Goal: Transaction & Acquisition: Purchase product/service

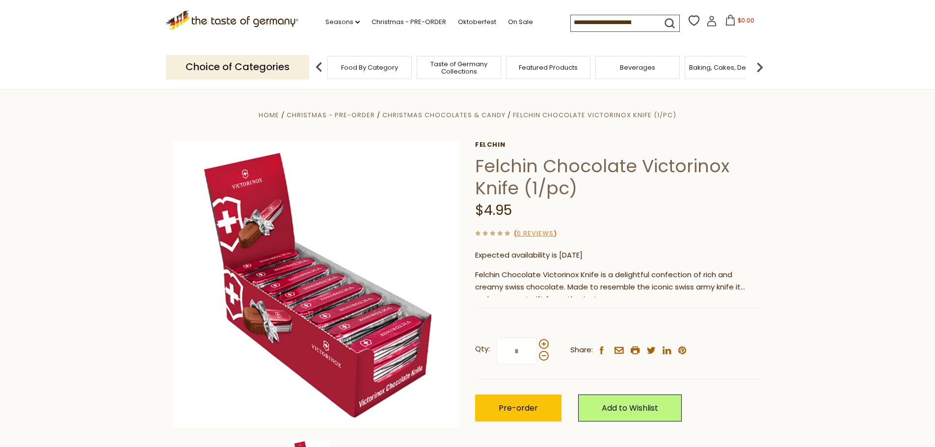
click at [705, 289] on div "Felchin Chocolate Victorinox Knife is a delightful confection of rich and cream…" at bounding box center [618, 283] width 287 height 29
click at [465, 70] on span "Taste of Germany Collections" at bounding box center [459, 67] width 79 height 15
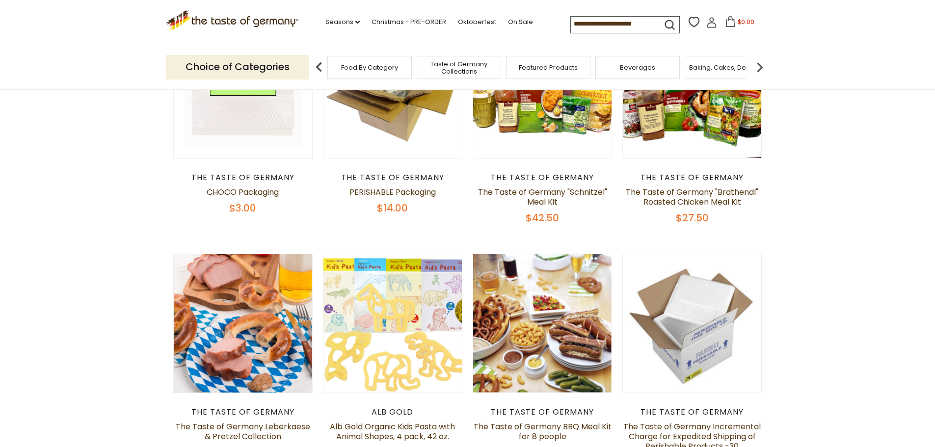
scroll to position [442, 0]
